Goal: Find specific page/section: Find specific page/section

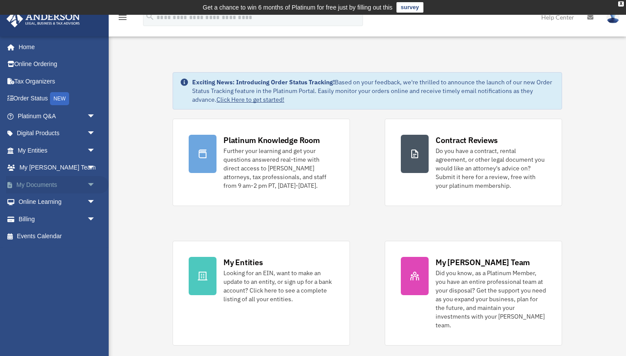
click at [51, 184] on link "My Documents arrow_drop_down" at bounding box center [57, 184] width 103 height 17
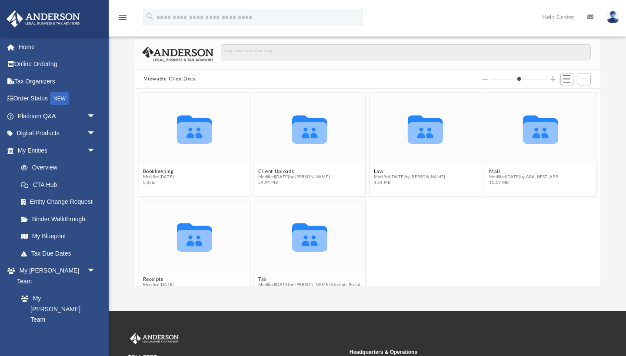
scroll to position [60, 0]
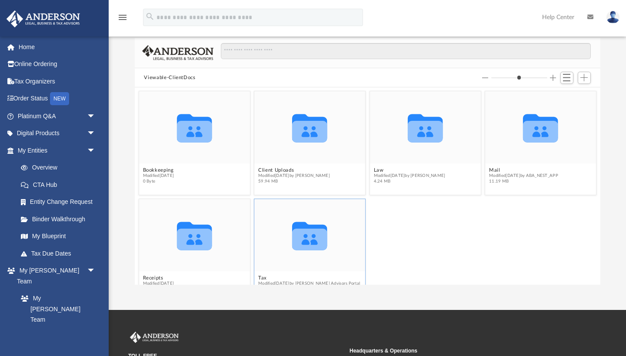
click at [311, 234] on icon "grid" at bounding box center [309, 240] width 35 height 22
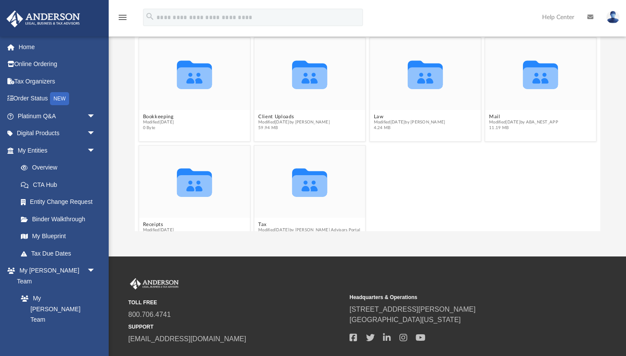
scroll to position [113, 0]
click at [311, 224] on button "Tax" at bounding box center [309, 225] width 102 height 6
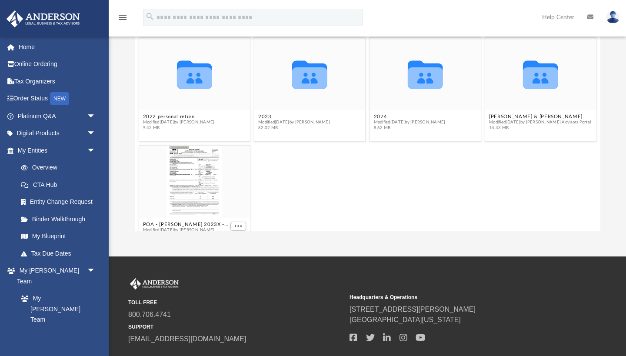
scroll to position [0, 0]
drag, startPoint x: 424, startPoint y: 86, endPoint x: 393, endPoint y: 106, distance: 38.0
click at [424, 86] on icon "grid" at bounding box center [424, 78] width 35 height 22
click at [378, 117] on button "2024" at bounding box center [409, 117] width 72 height 6
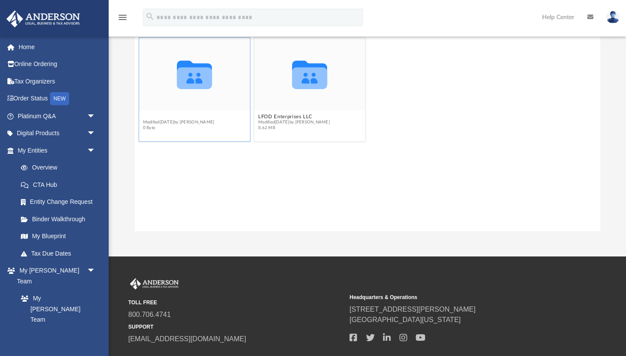
click at [169, 115] on button "K&H Personal Return" at bounding box center [178, 117] width 72 height 6
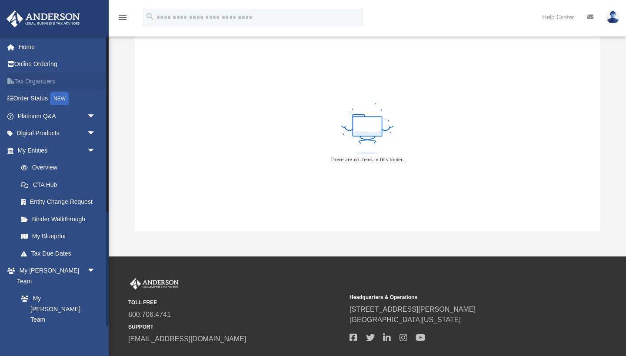
click at [43, 85] on link "Tax Organizers" at bounding box center [57, 81] width 103 height 17
